Goal: Navigation & Orientation: Find specific page/section

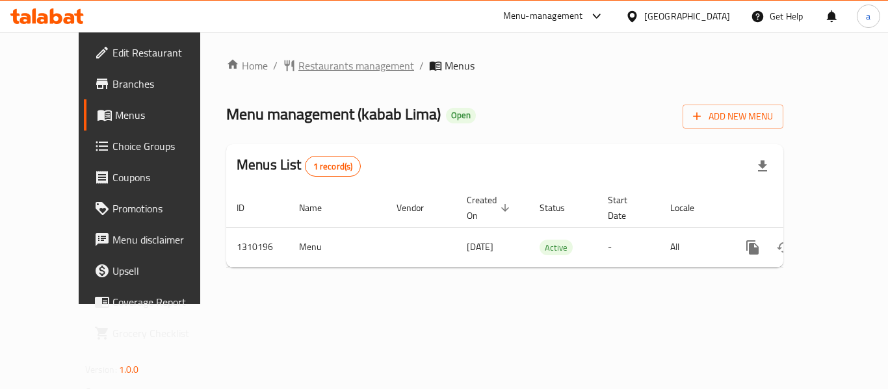
click at [298, 69] on span "Restaurants management" at bounding box center [356, 66] width 116 height 16
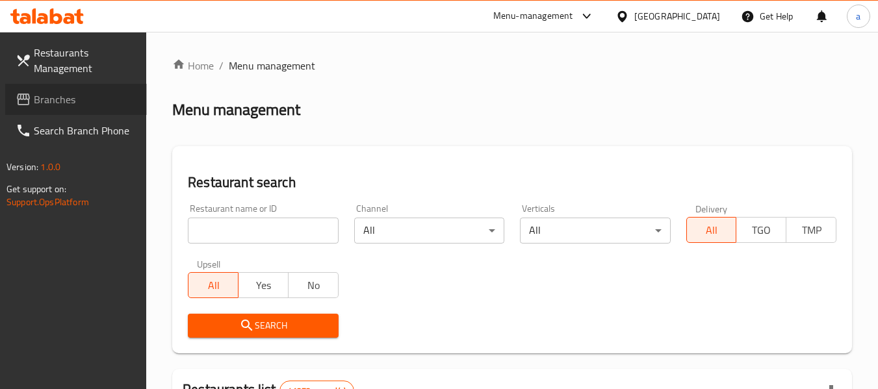
click at [101, 93] on span "Branches" at bounding box center [85, 100] width 103 height 16
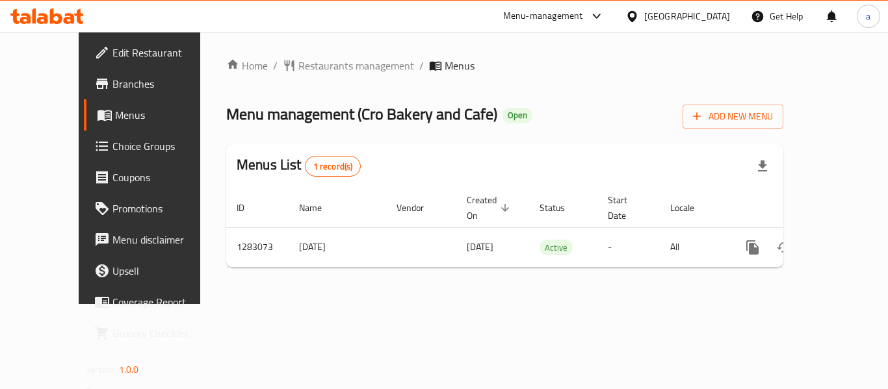
click at [306, 75] on div "Home / Restaurants management / Menus Menu management ( Cro Bakery and Cafe ) O…" at bounding box center [504, 168] width 557 height 220
click at [305, 69] on span "Restaurants management" at bounding box center [356, 66] width 116 height 16
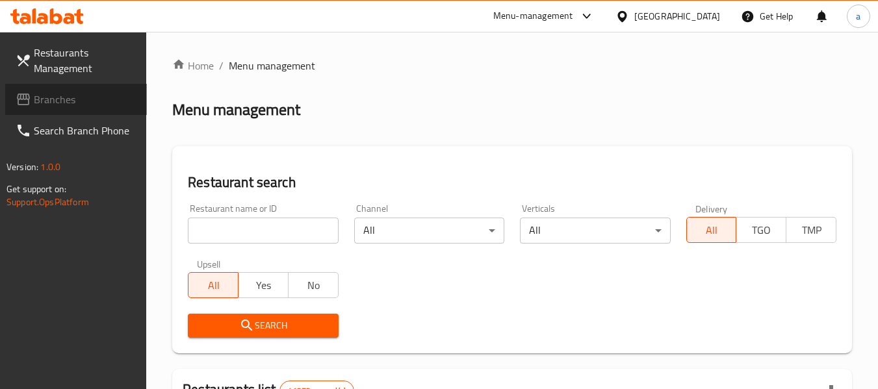
click at [56, 101] on span "Branches" at bounding box center [85, 100] width 103 height 16
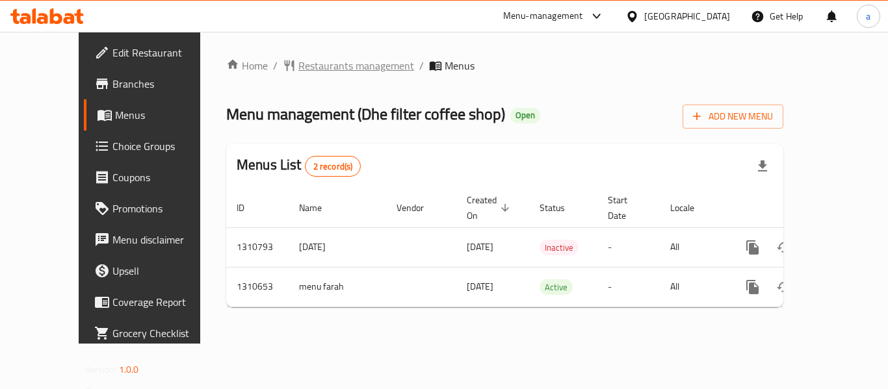
click at [298, 69] on span "Restaurants management" at bounding box center [356, 66] width 116 height 16
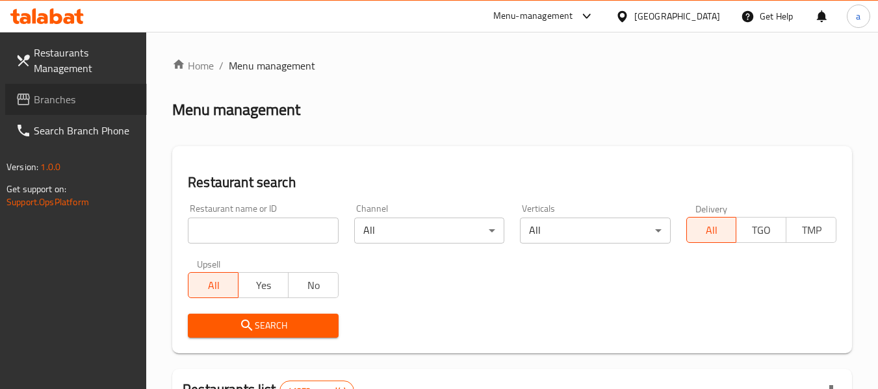
click at [123, 85] on link "Branches" at bounding box center [76, 99] width 142 height 31
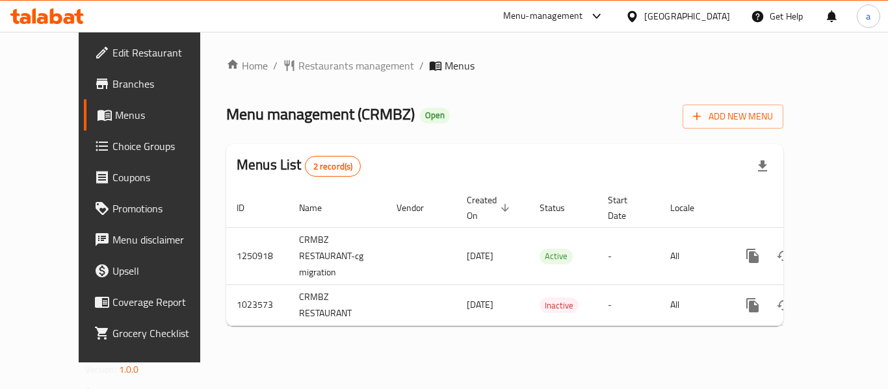
drag, startPoint x: 0, startPoint y: 0, endPoint x: 336, endPoint y: 352, distance: 486.8
click at [336, 352] on div "Home / Restaurants management / Menus Menu management ( CRMBZ ) Open Add New Me…" at bounding box center [504, 197] width 609 height 331
click at [298, 73] on span "Restaurants management" at bounding box center [356, 66] width 116 height 16
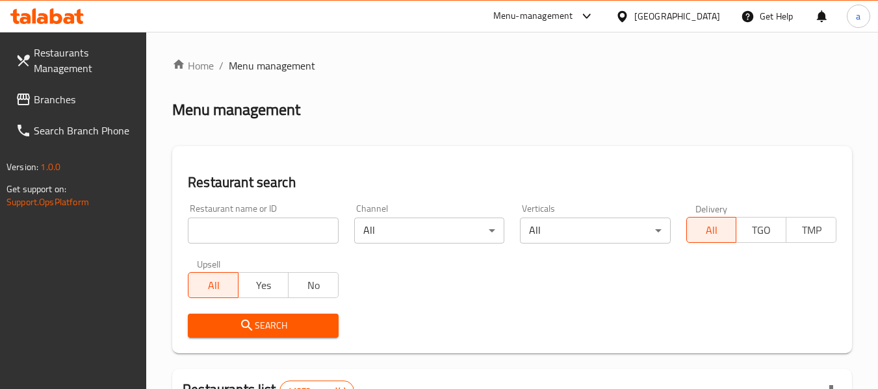
click at [68, 103] on span "Branches" at bounding box center [85, 100] width 103 height 16
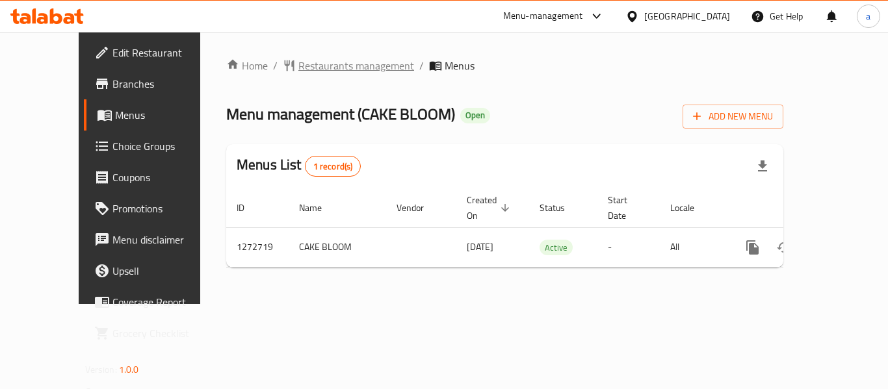
click at [298, 68] on span "Restaurants management" at bounding box center [356, 66] width 116 height 16
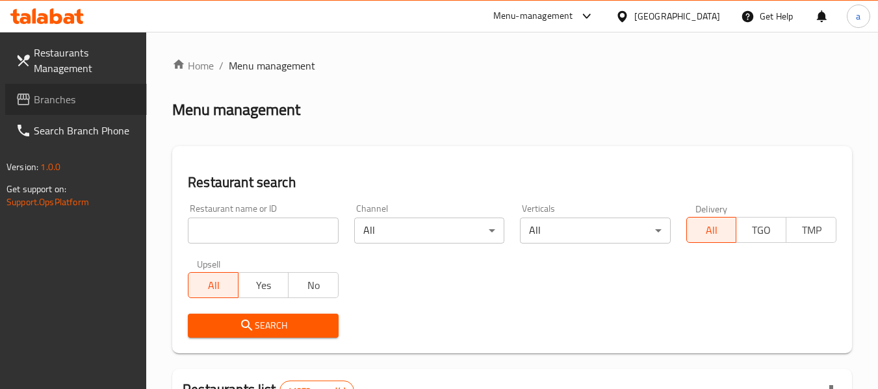
click at [89, 99] on span "Branches" at bounding box center [85, 100] width 103 height 16
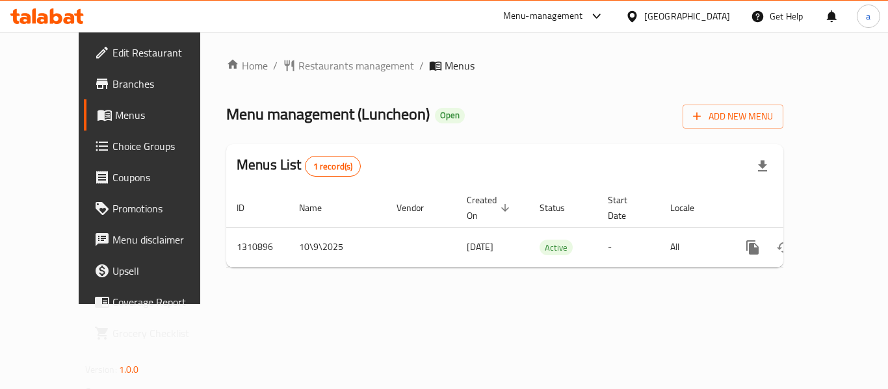
click at [693, 20] on div "United Arab Emirates" at bounding box center [687, 16] width 86 height 14
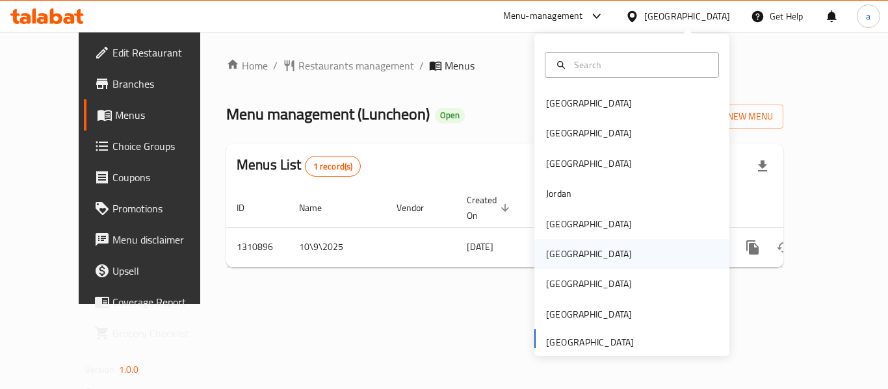
click at [544, 266] on div "[GEOGRAPHIC_DATA]" at bounding box center [588, 254] width 107 height 30
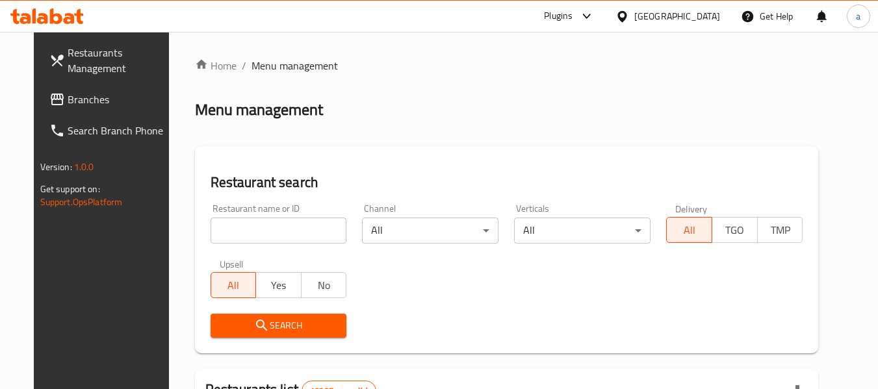
click at [78, 92] on span "Branches" at bounding box center [119, 100] width 103 height 16
